Goal: Information Seeking & Learning: Learn about a topic

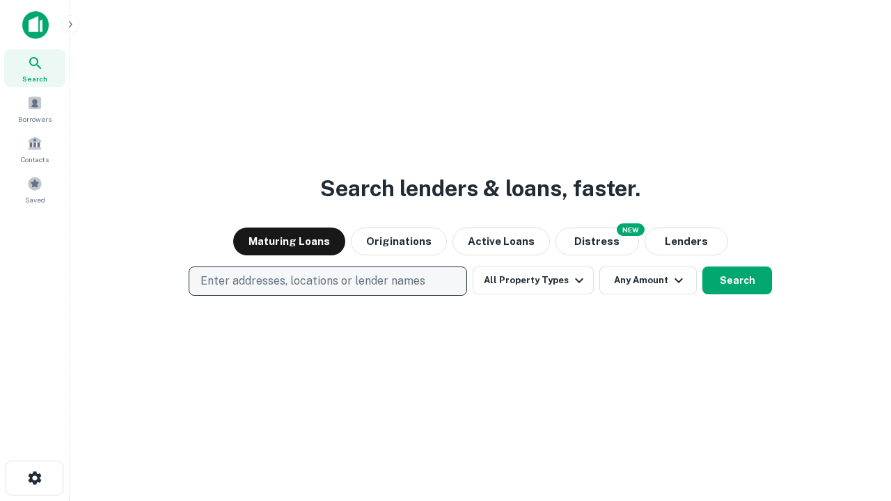
click at [327, 281] on p "Enter addresses, locations or lender names" at bounding box center [312, 281] width 225 height 17
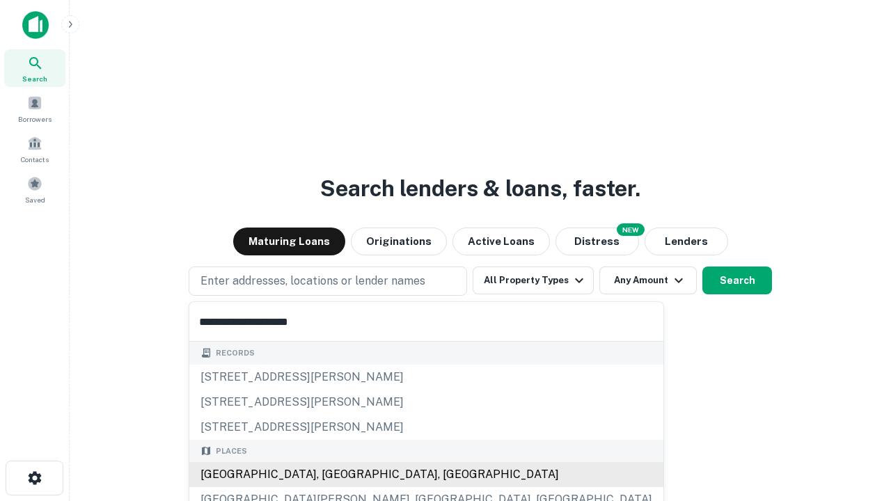
click at [333, 475] on div "[GEOGRAPHIC_DATA], [GEOGRAPHIC_DATA], [GEOGRAPHIC_DATA]" at bounding box center [426, 474] width 474 height 25
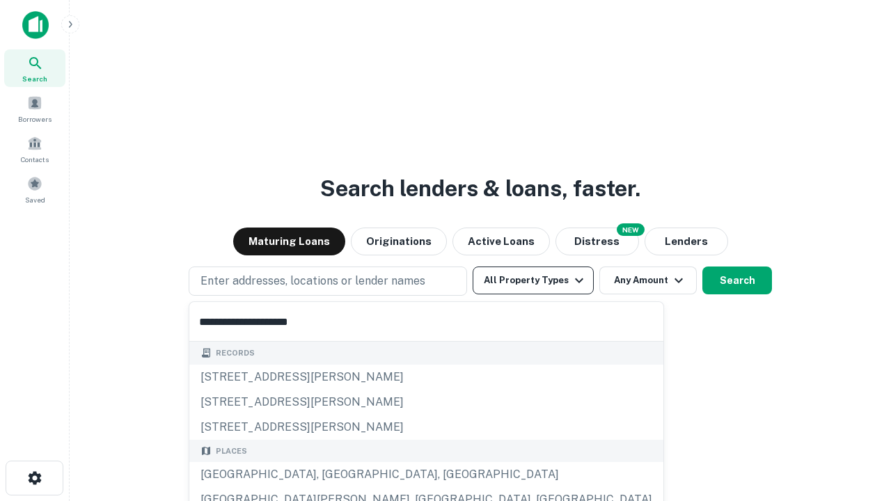
click at [533, 280] on button "All Property Types" at bounding box center [532, 281] width 121 height 28
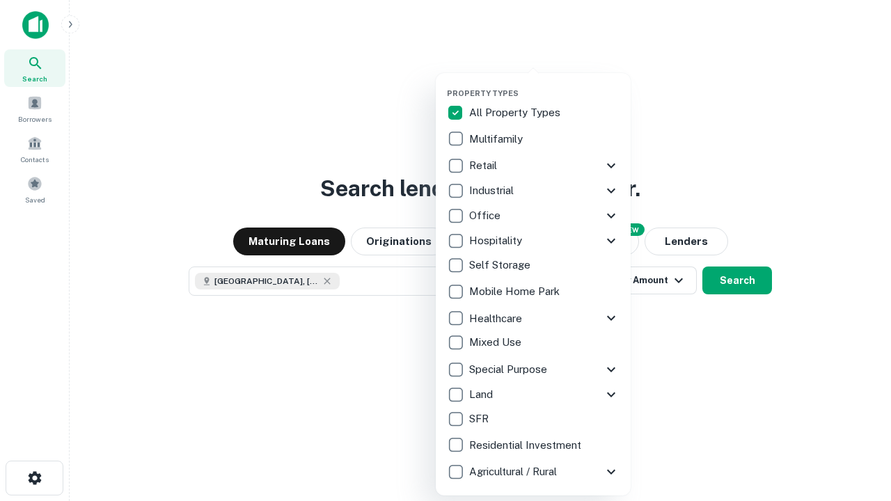
click at [544, 84] on button "button" at bounding box center [544, 84] width 195 height 1
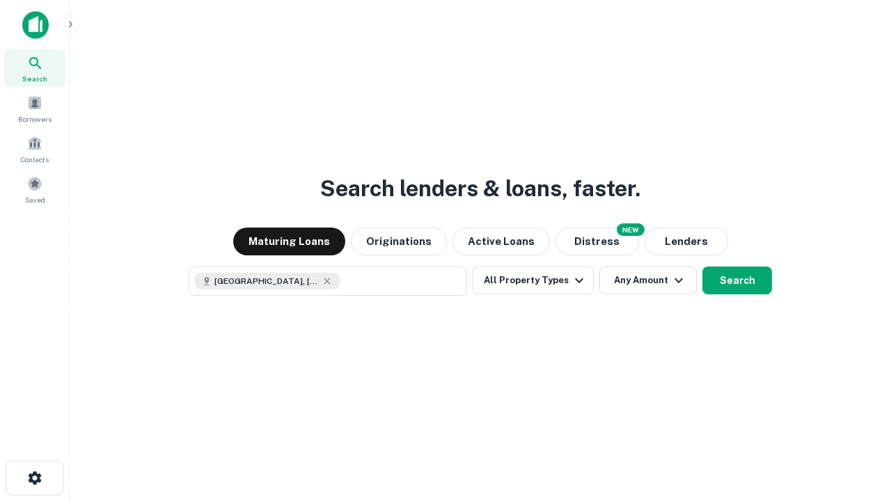
scroll to position [22, 0]
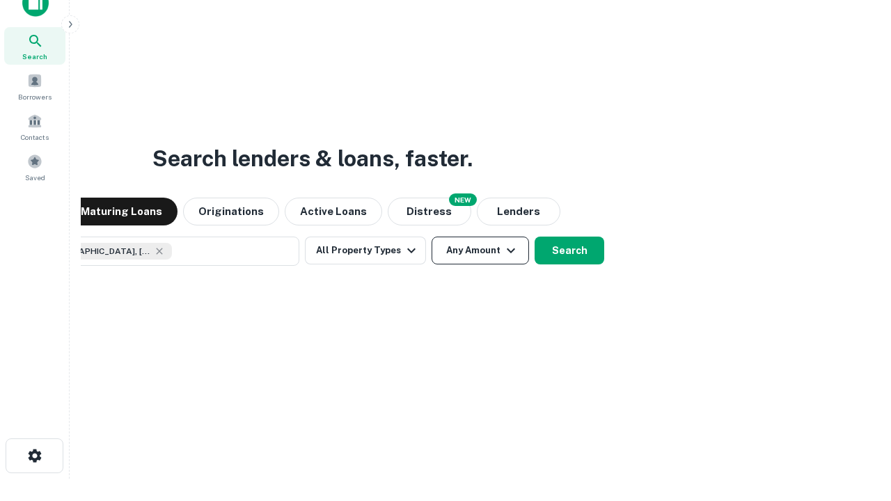
click at [431, 237] on button "Any Amount" at bounding box center [479, 251] width 97 height 28
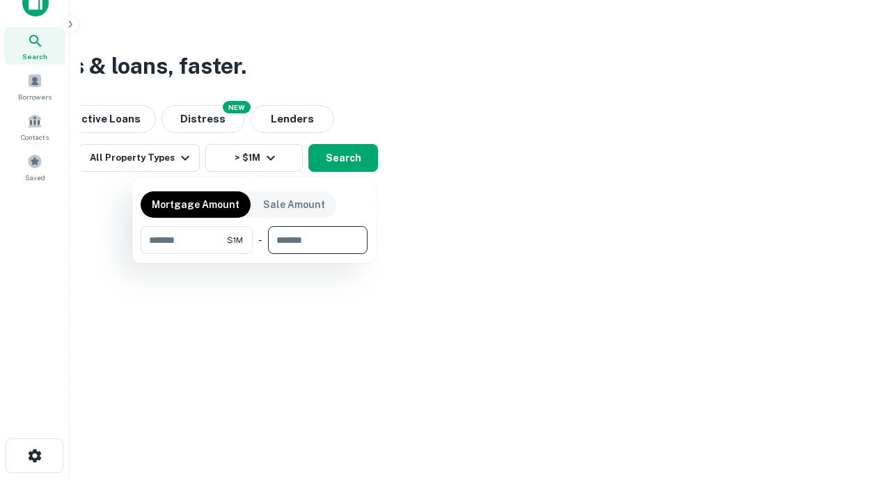
type input "*******"
click at [254, 254] on button "button" at bounding box center [254, 254] width 227 height 1
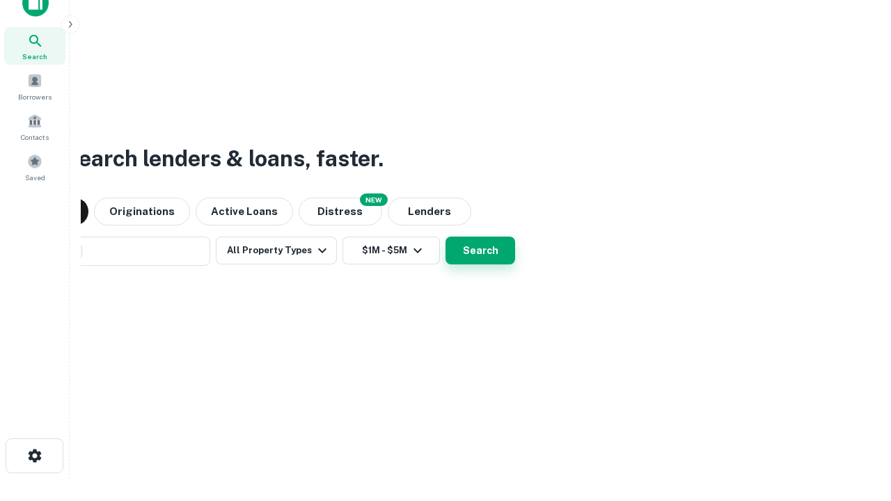
click at [445, 237] on button "Search" at bounding box center [480, 251] width 70 height 28
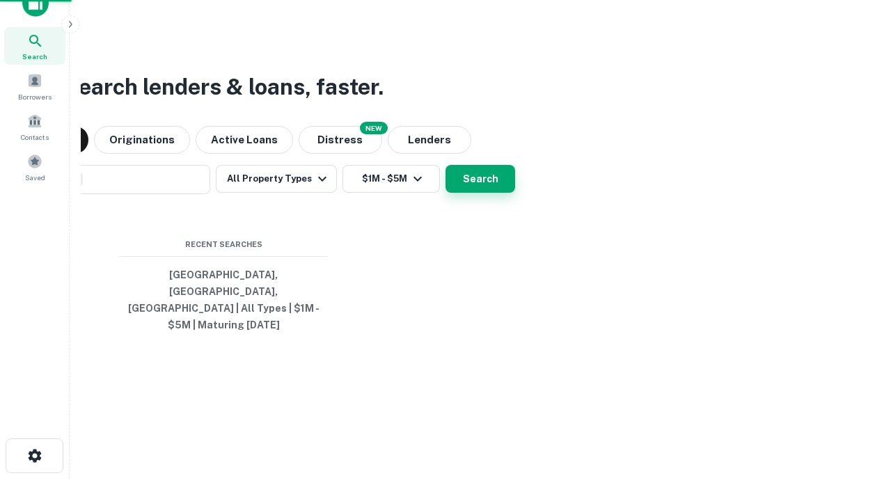
scroll to position [45, 394]
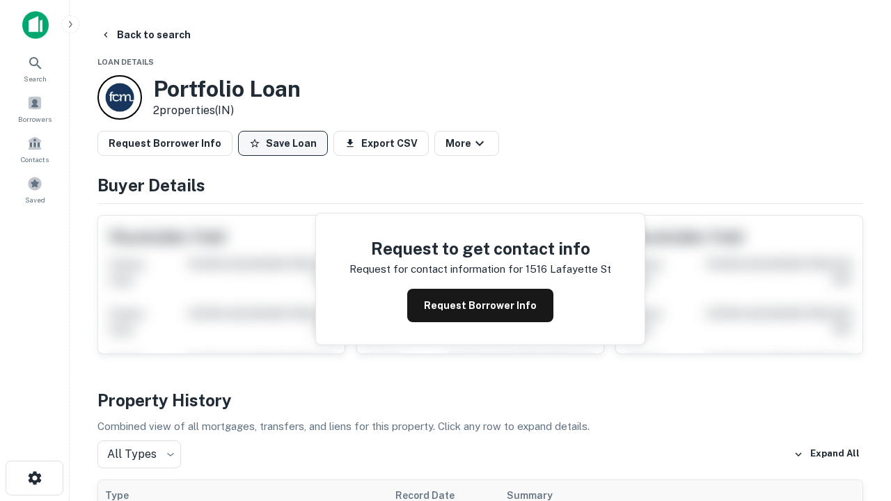
click at [283, 143] on button "Save Loan" at bounding box center [283, 143] width 90 height 25
